Goal: Task Accomplishment & Management: Complete application form

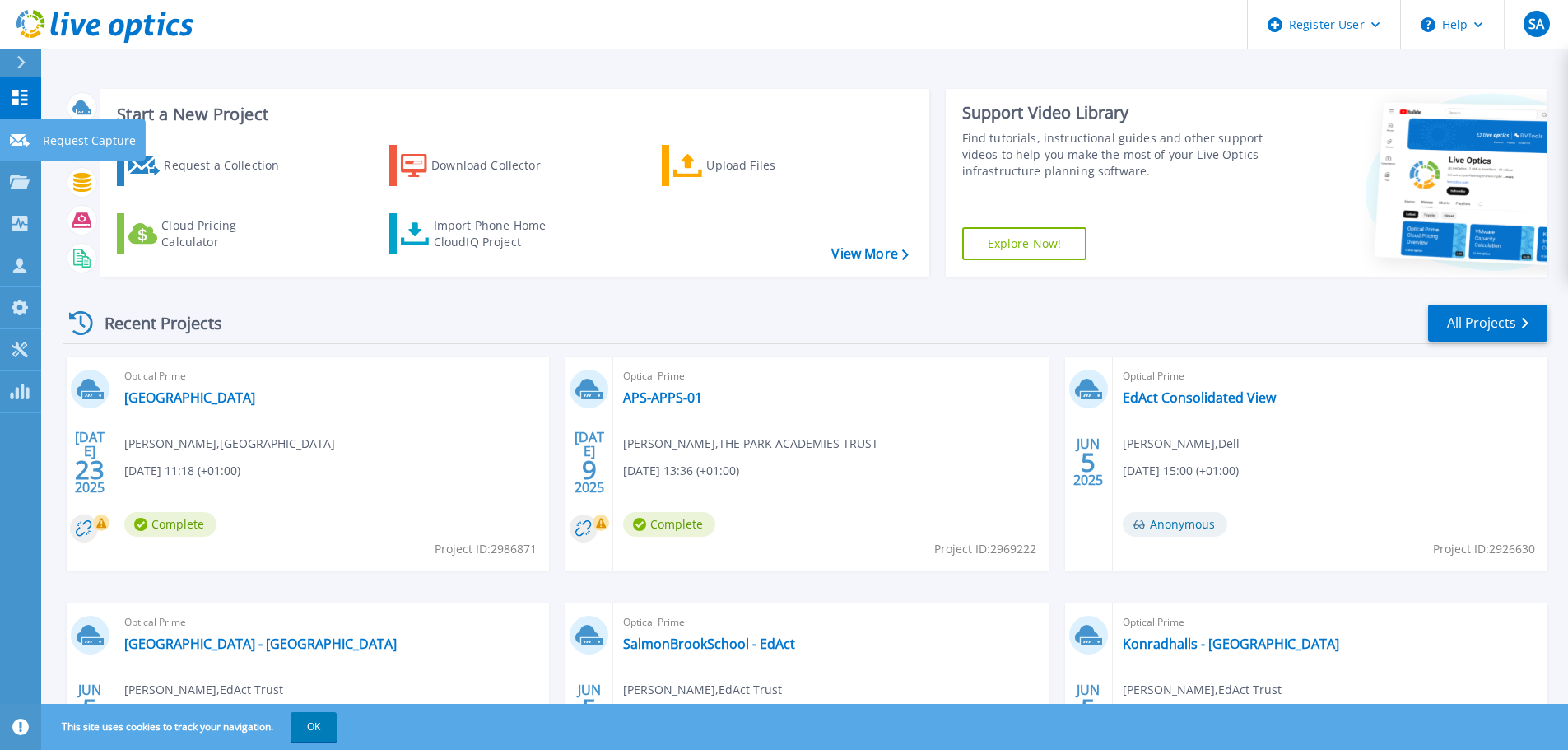
click at [22, 151] on link "Request Capture Request Capture" at bounding box center [21, 140] width 42 height 42
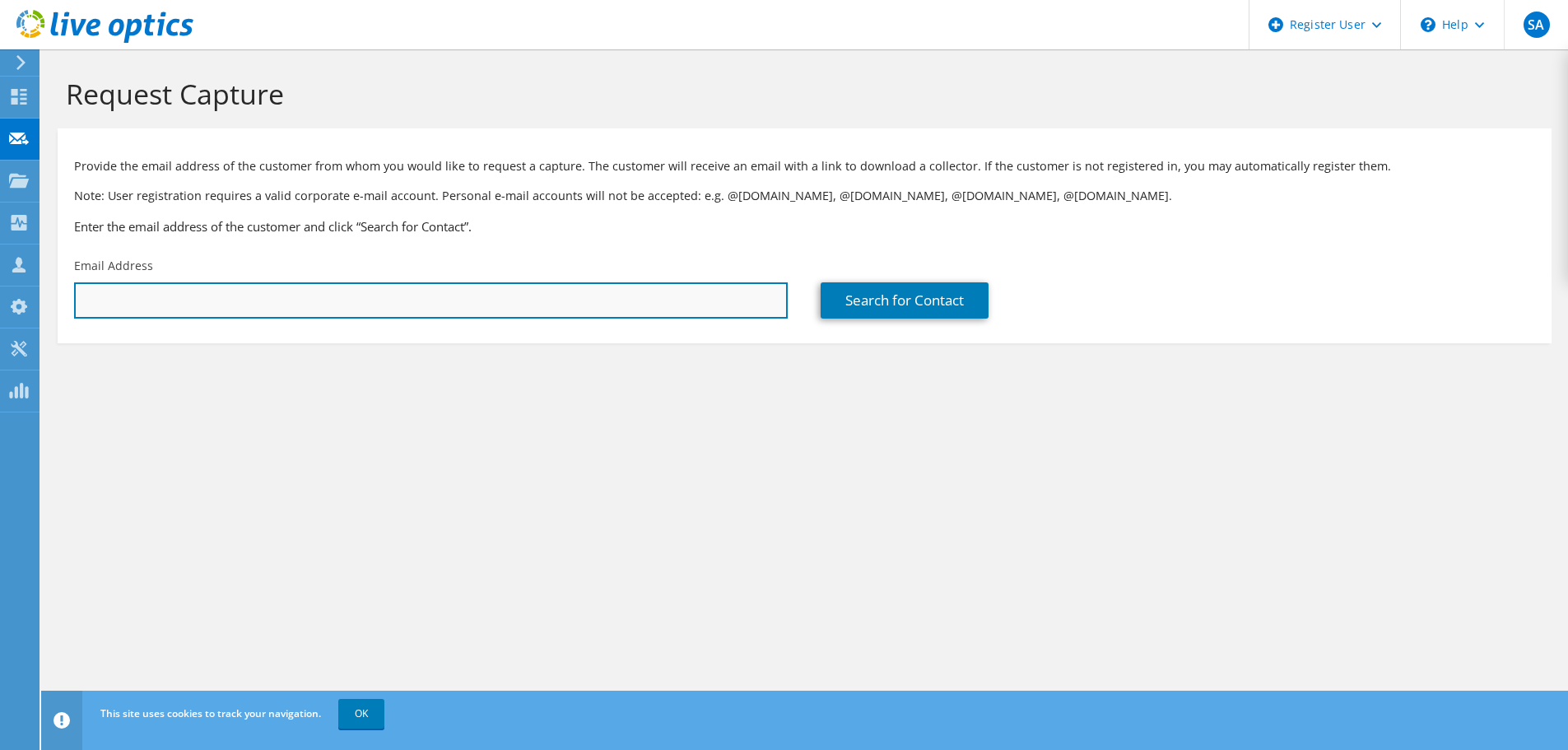
click at [552, 305] on input "text" at bounding box center [430, 300] width 714 height 36
paste input "alex.emmins@sigmatrust.school"
type input "alex.emmins@sigmatrust.school"
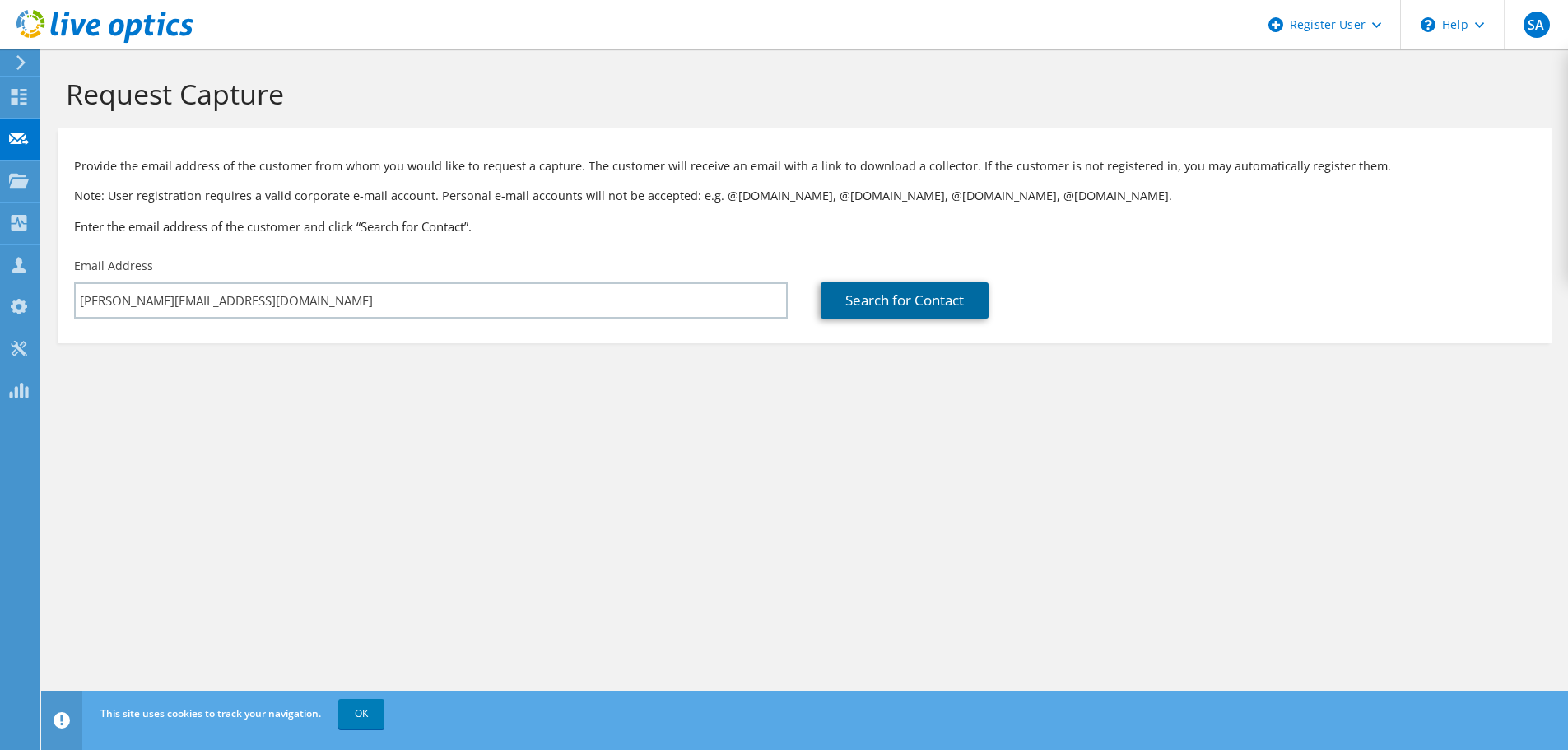
click at [908, 298] on link "Search for Contact" at bounding box center [905, 300] width 168 height 36
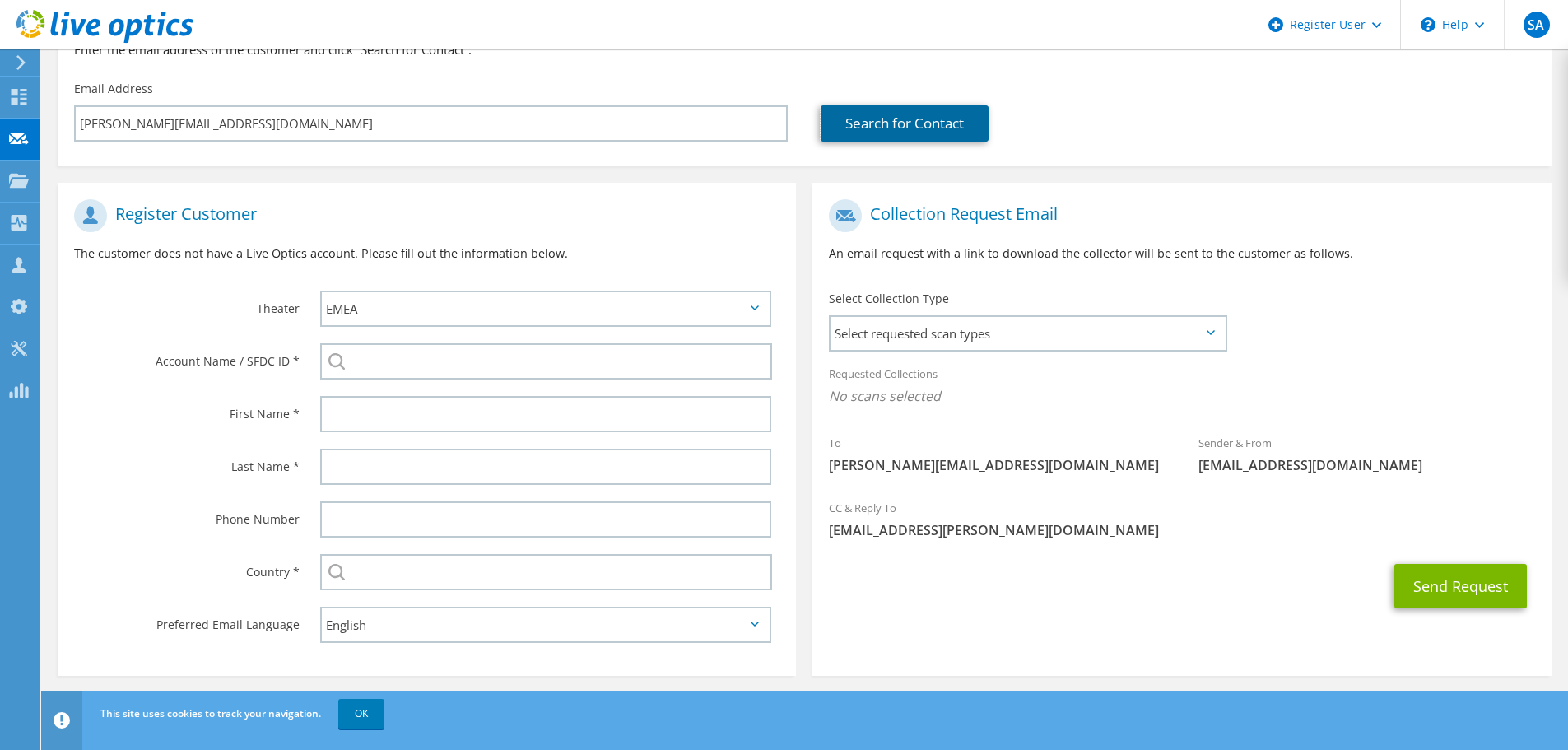
scroll to position [185, 0]
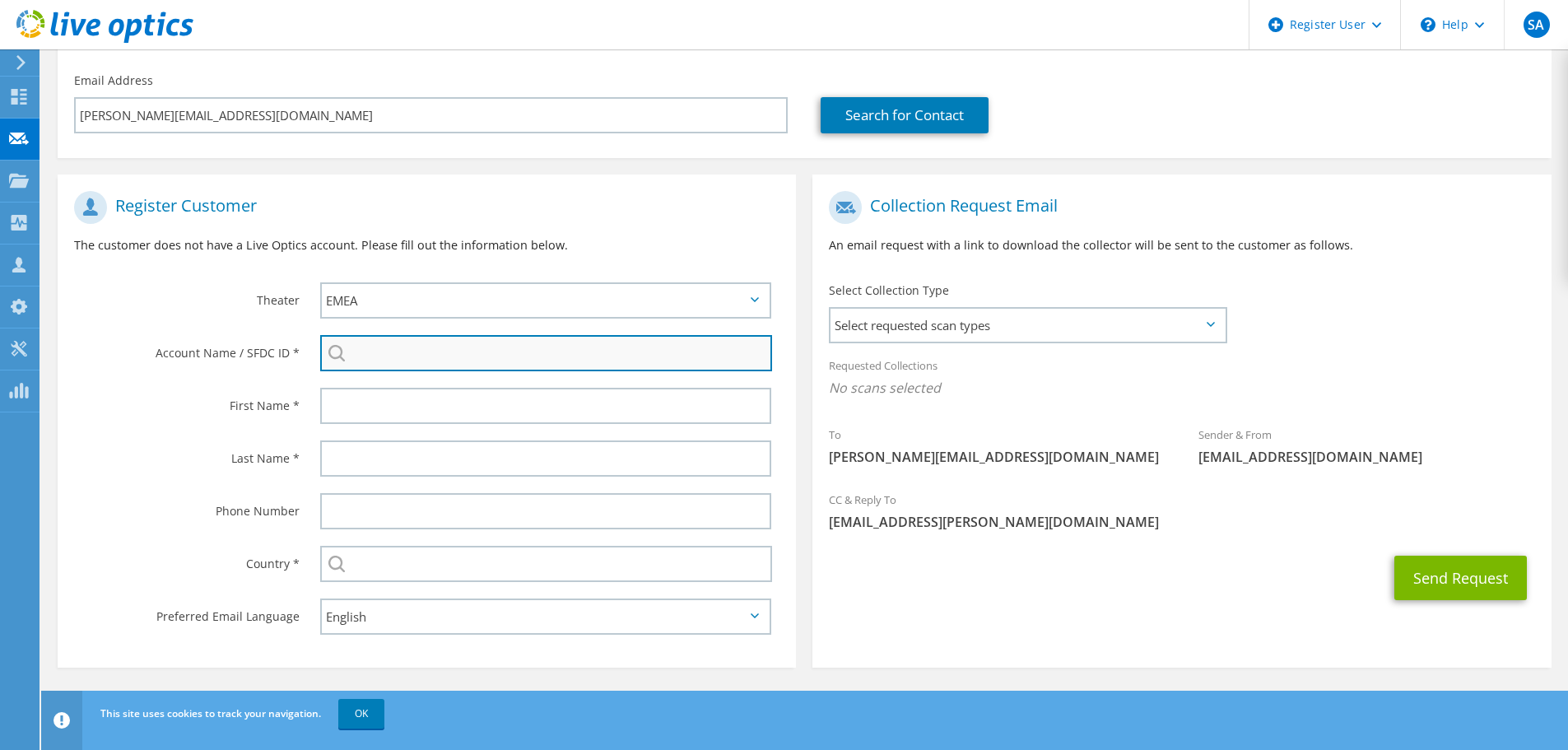
click at [527, 350] on input "search" at bounding box center [546, 353] width 452 height 36
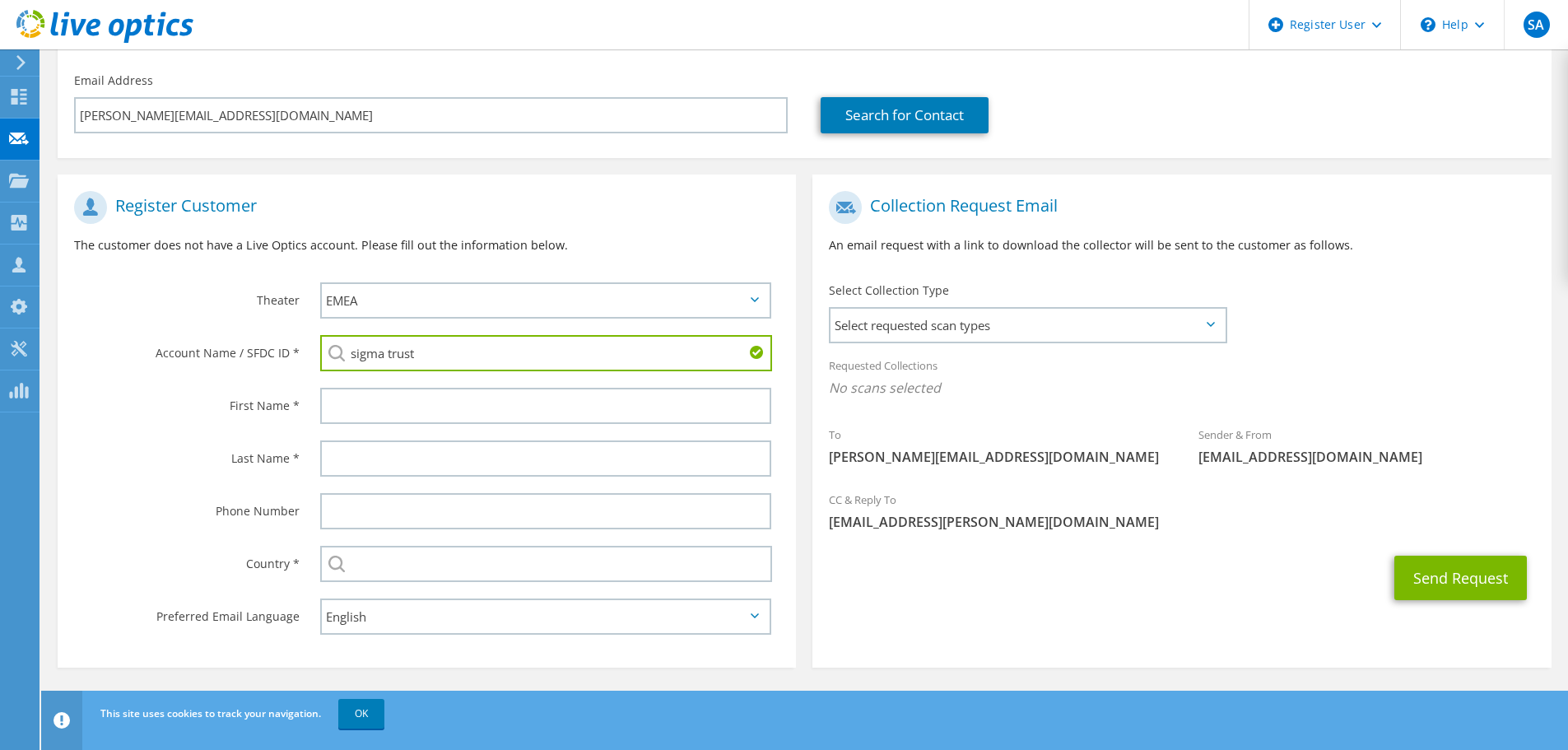
click at [450, 350] on input "sigma trust" at bounding box center [546, 353] width 452 height 36
drag, startPoint x: 457, startPoint y: 351, endPoint x: 265, endPoint y: 348, distance: 192.0
click at [265, 348] on div "Account Name / SFDC ID * sigma trust No results for sigma trust found." at bounding box center [426, 353] width 738 height 53
paste input "3443581001"
click at [501, 348] on input "3443581001" at bounding box center [546, 353] width 452 height 36
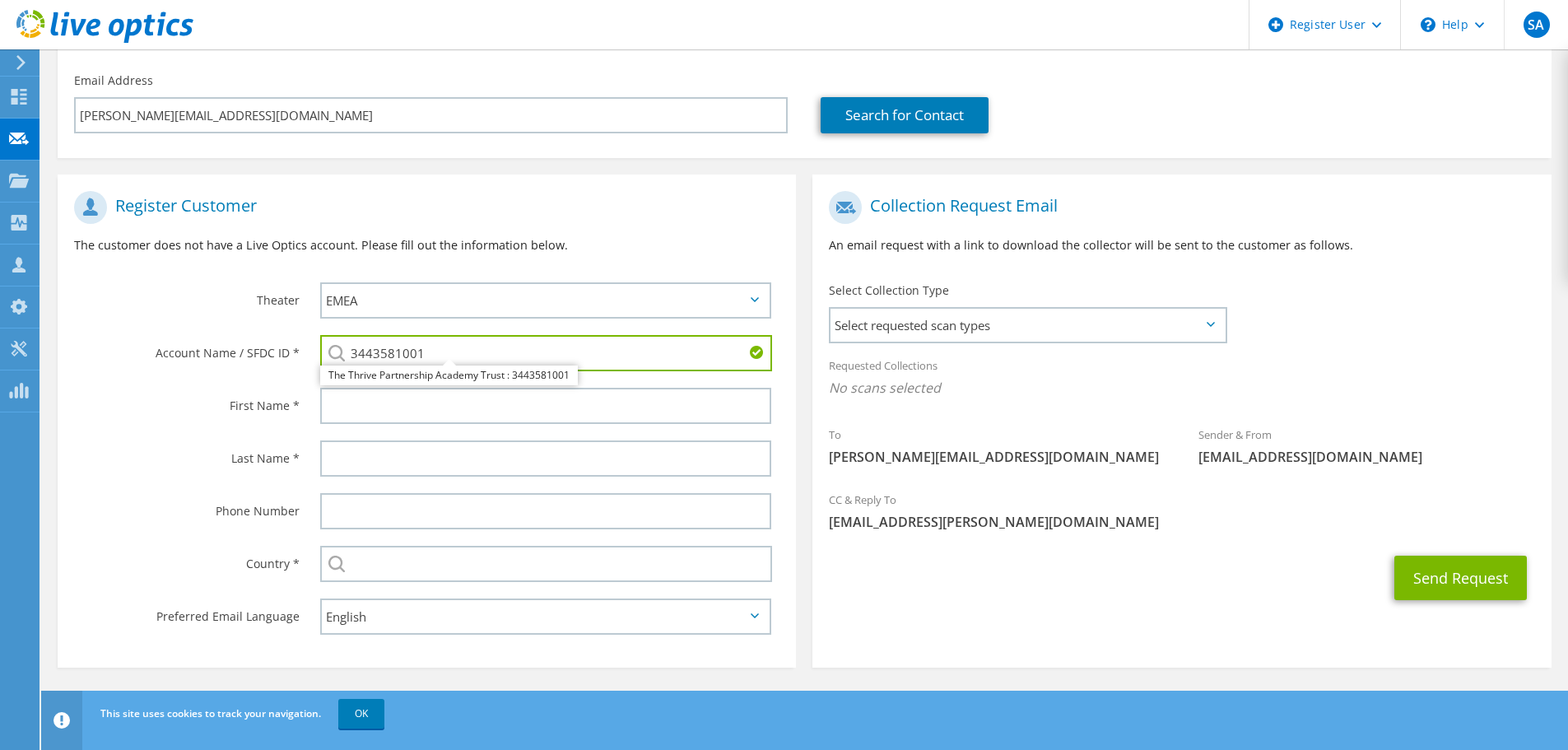
drag, startPoint x: 501, startPoint y: 349, endPoint x: 345, endPoint y: 349, distance: 156.0
click at [345, 349] on div "3443581001 The Thrive Partnership Academy Trust : 3443581001" at bounding box center [545, 353] width 451 height 36
click at [368, 373] on li "The Thrive Partnership Academy Trust : 3443581001" at bounding box center [449, 375] width 258 height 20
type input "The Thrive Partnership Academy Trust : 3443581001"
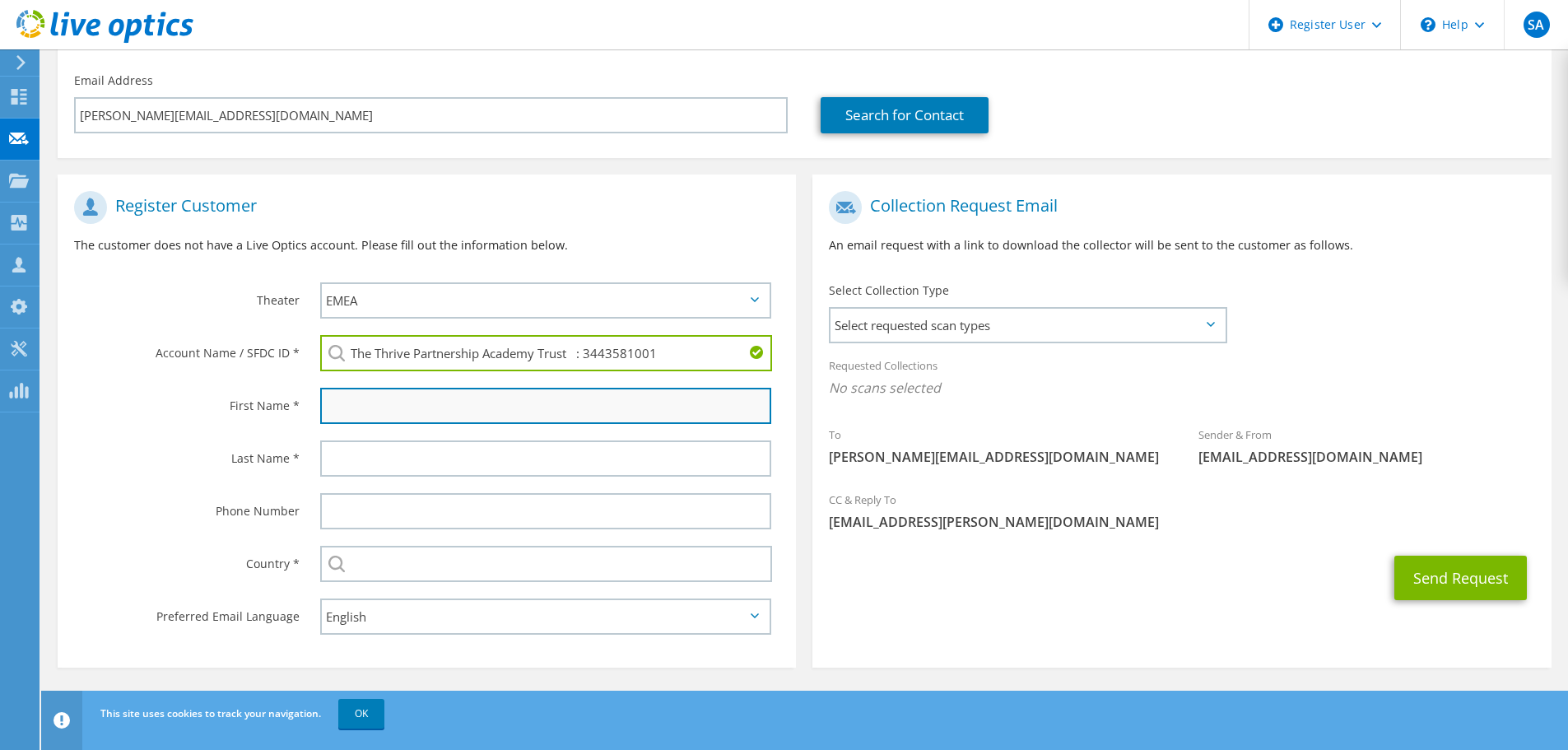
click at [419, 400] on input "text" at bounding box center [545, 405] width 451 height 36
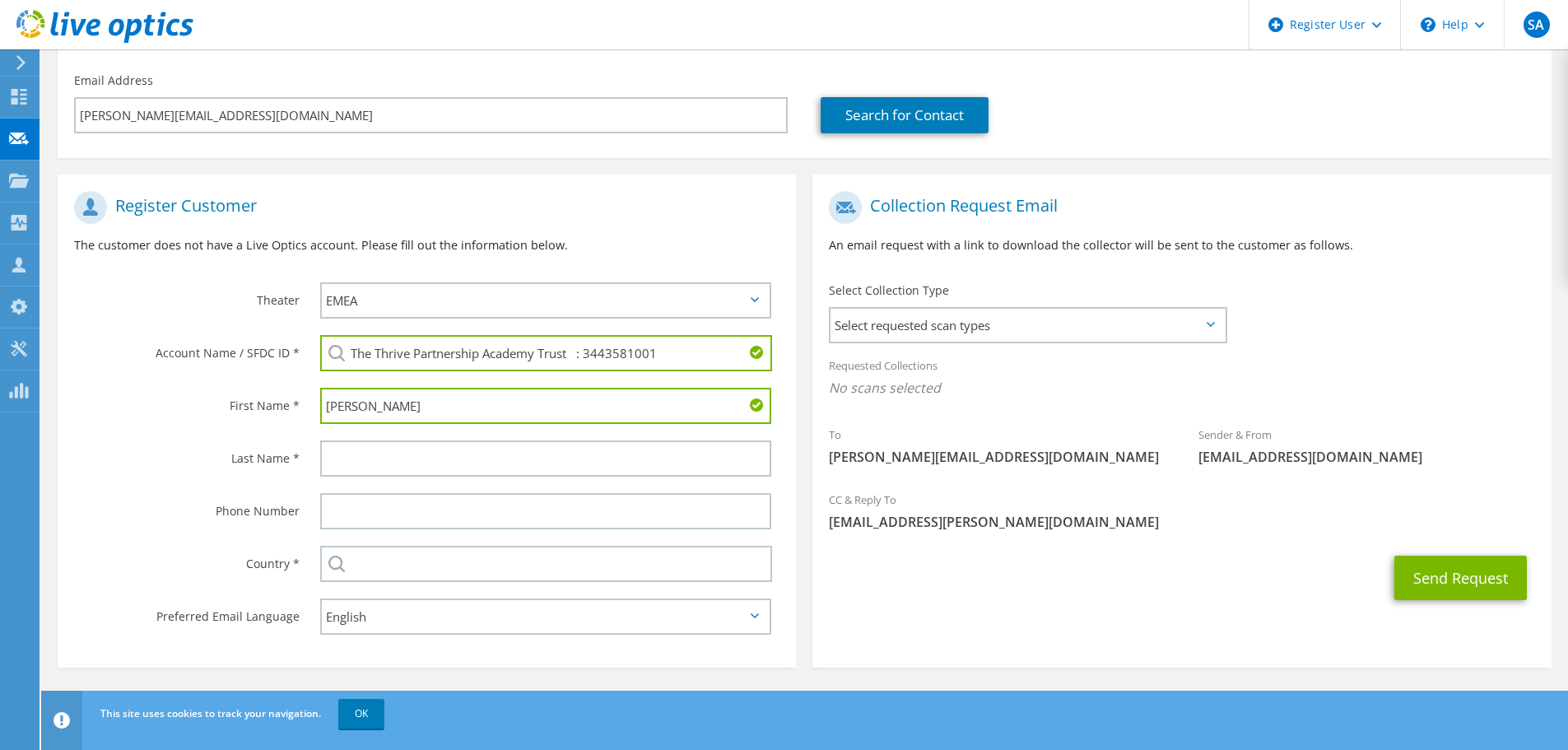
type input "Alex"
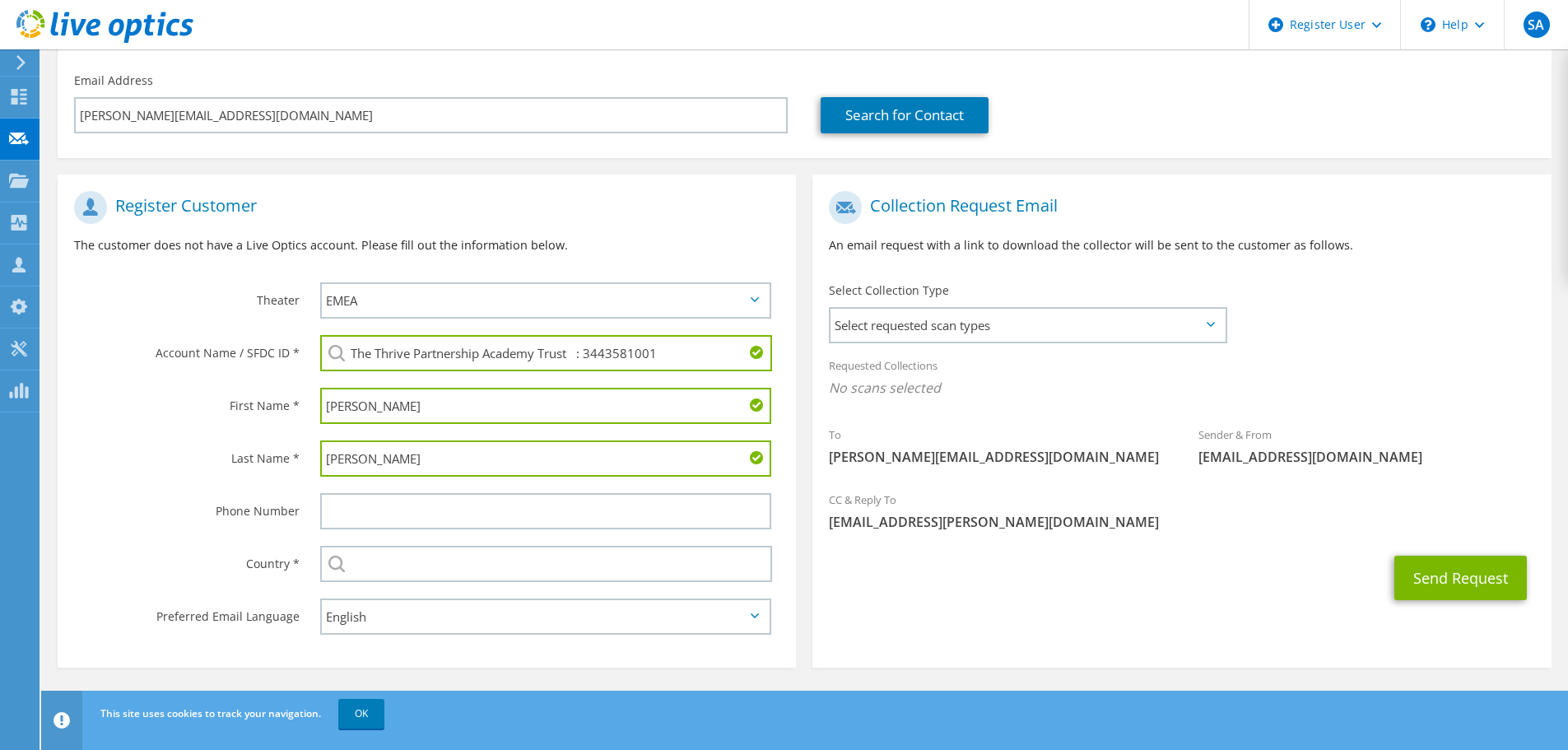
drag, startPoint x: 391, startPoint y: 458, endPoint x: 300, endPoint y: 451, distance: 91.3
click at [300, 451] on div "Last Name * Simms" at bounding box center [426, 458] width 738 height 53
type input "Emmins"
click at [886, 622] on section "Collection Request Email An email request with a link to download the collector…" at bounding box center [1181, 421] width 738 height 493
click at [528, 571] on input "text" at bounding box center [546, 564] width 452 height 36
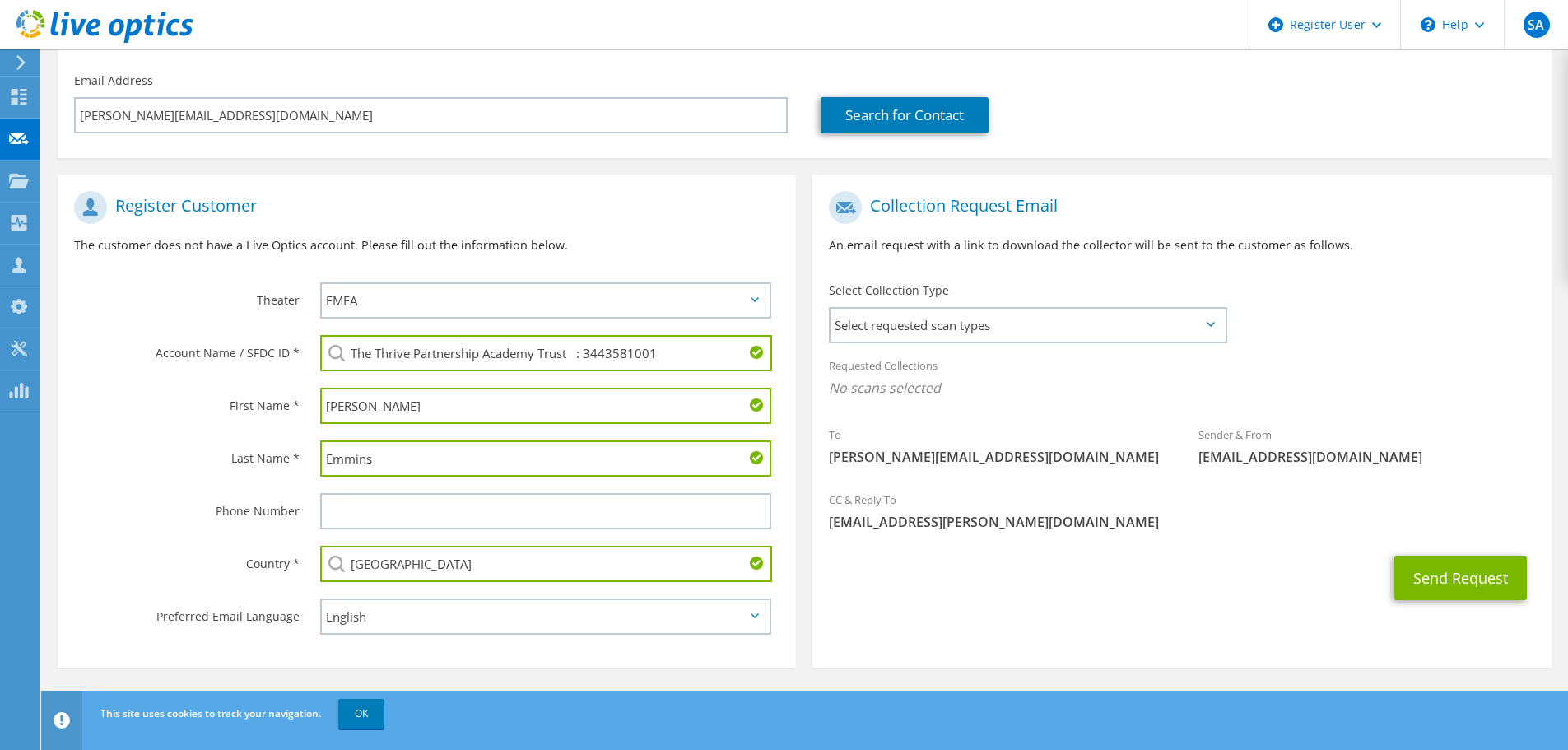
type input "United Kingdom"
click at [928, 597] on div "Send Request" at bounding box center [1181, 577] width 738 height 60
click at [1213, 321] on span "Select requested scan types" at bounding box center [1027, 325] width 394 height 33
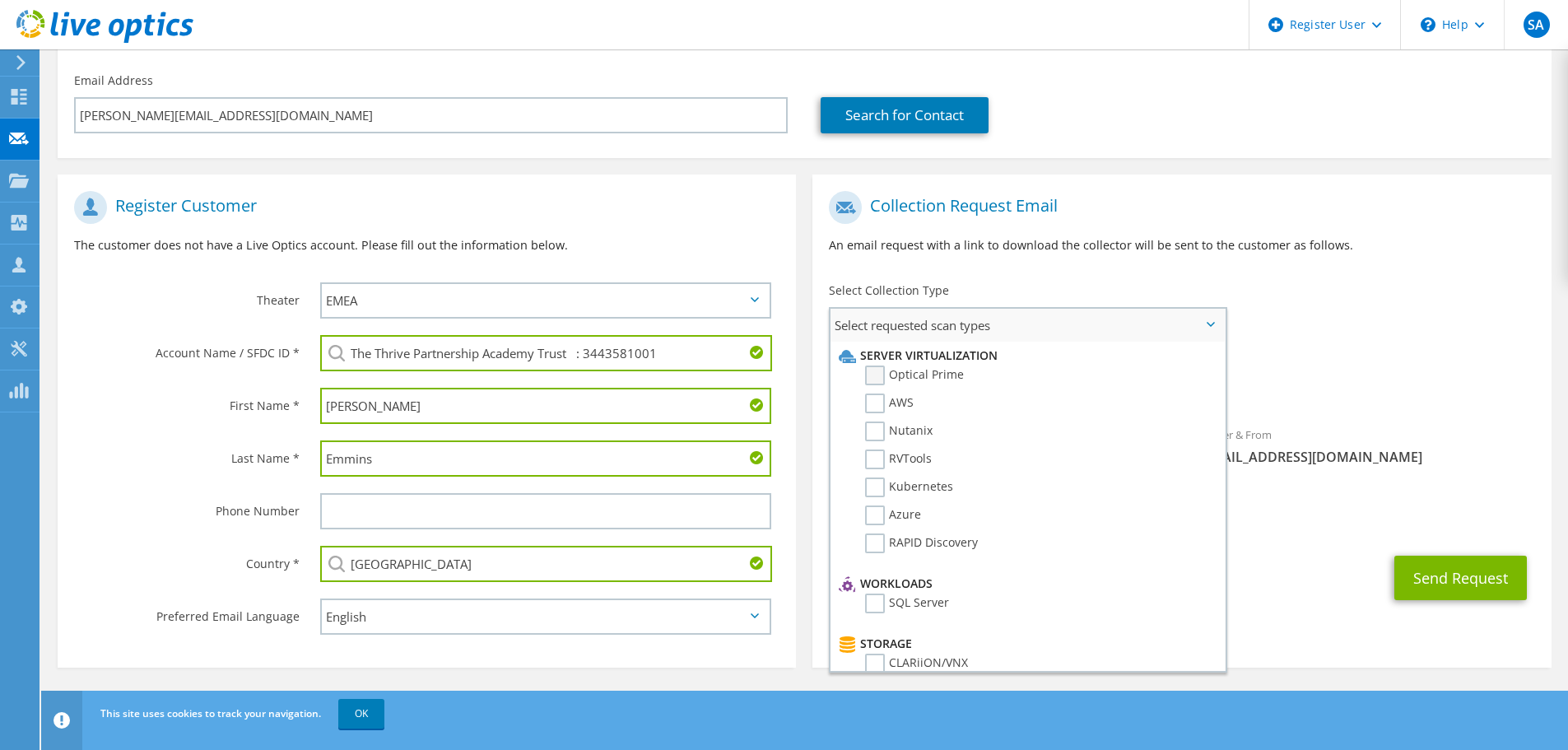
click at [884, 373] on label "Optical Prime" at bounding box center [915, 375] width 99 height 20
click at [0, 0] on input "Optical Prime" at bounding box center [0, 0] width 0 height 0
click at [1278, 557] on div "Send Request" at bounding box center [1181, 582] width 738 height 60
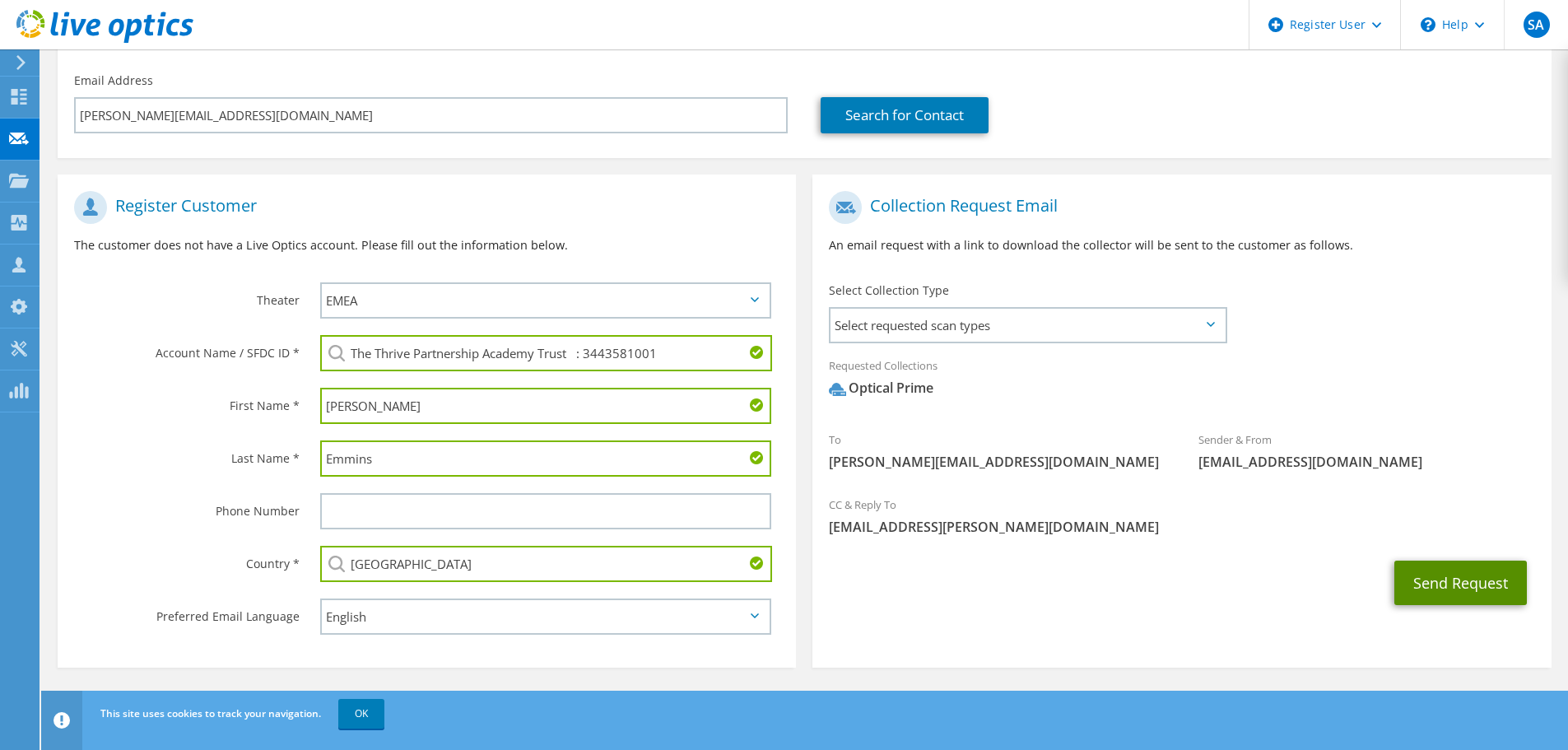
click at [1446, 583] on button "Send Request" at bounding box center [1461, 582] width 132 height 44
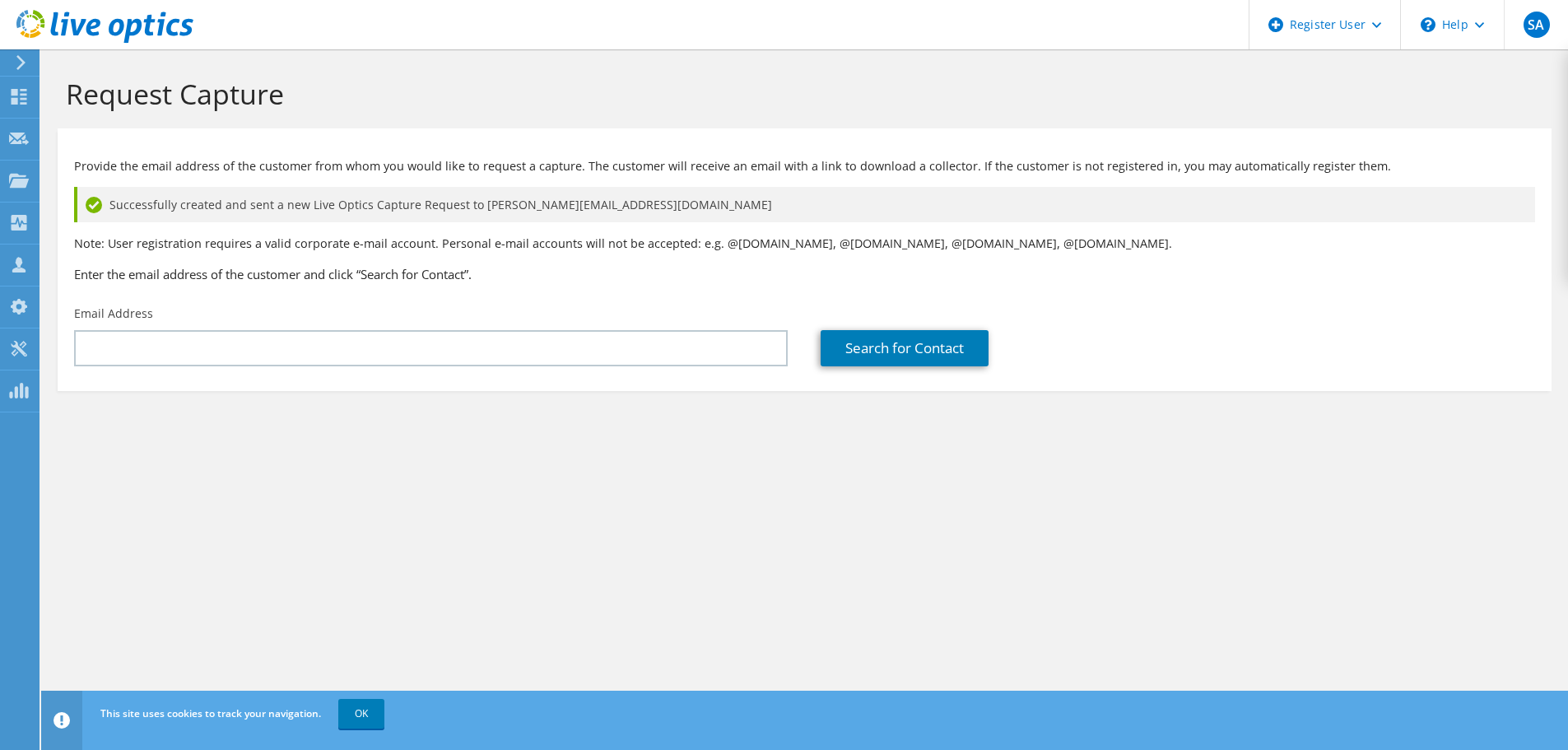
click at [405, 469] on section "Request Capture Provide the email address of the customer from whom you would l…" at bounding box center [805, 261] width 1527 height 424
